Goal: Navigation & Orientation: Find specific page/section

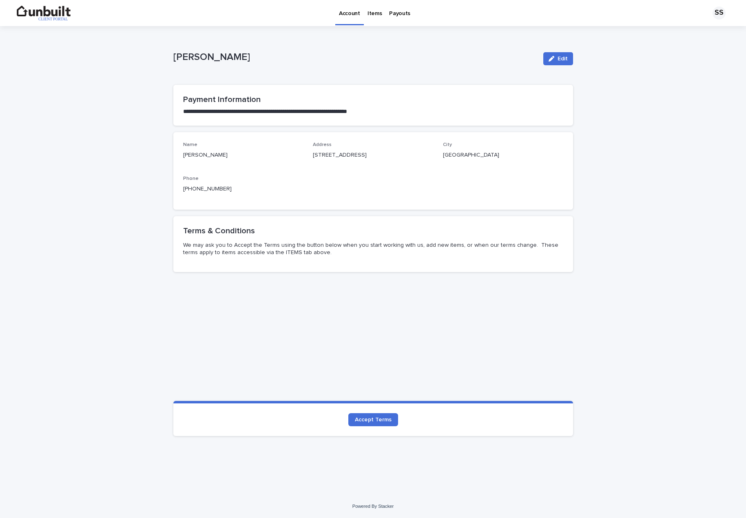
click at [395, 13] on p "Payouts" at bounding box center [399, 8] width 21 height 17
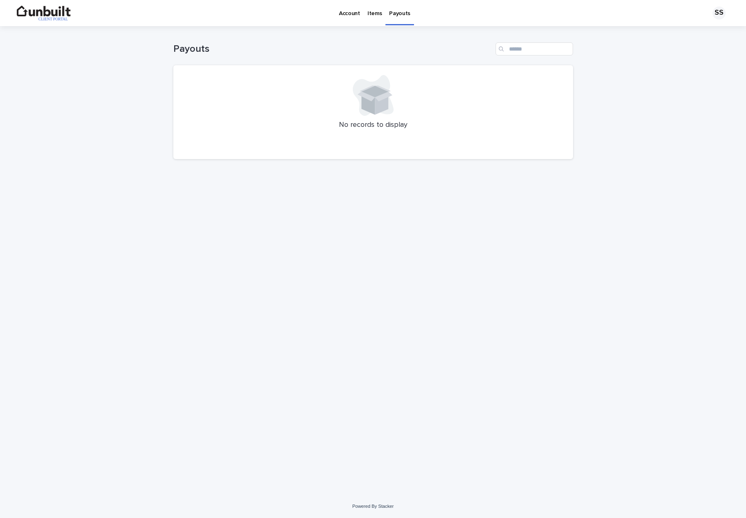
click at [374, 12] on p "Items" at bounding box center [374, 8] width 14 height 17
click at [185, 51] on h1 "Items" at bounding box center [324, 49] width 302 height 12
